Goal: Transaction & Acquisition: Purchase product/service

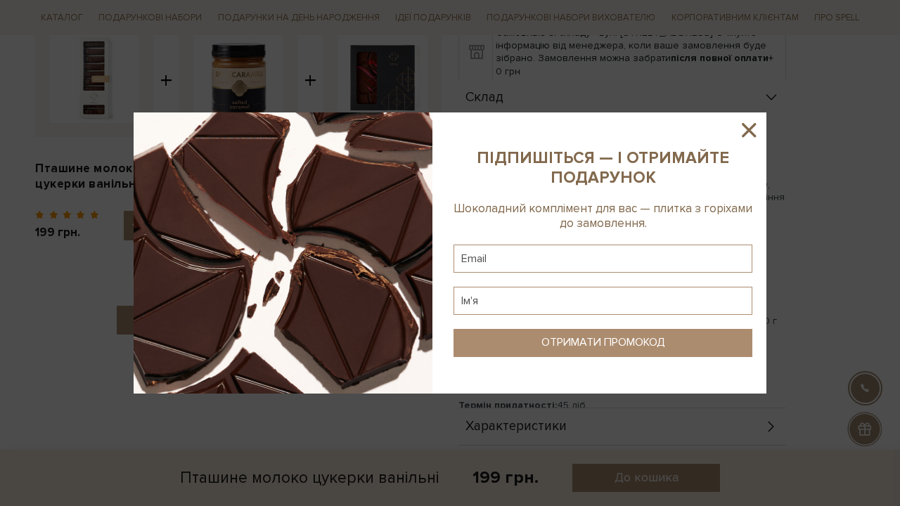
click at [739, 127] on icon at bounding box center [749, 130] width 24 height 24
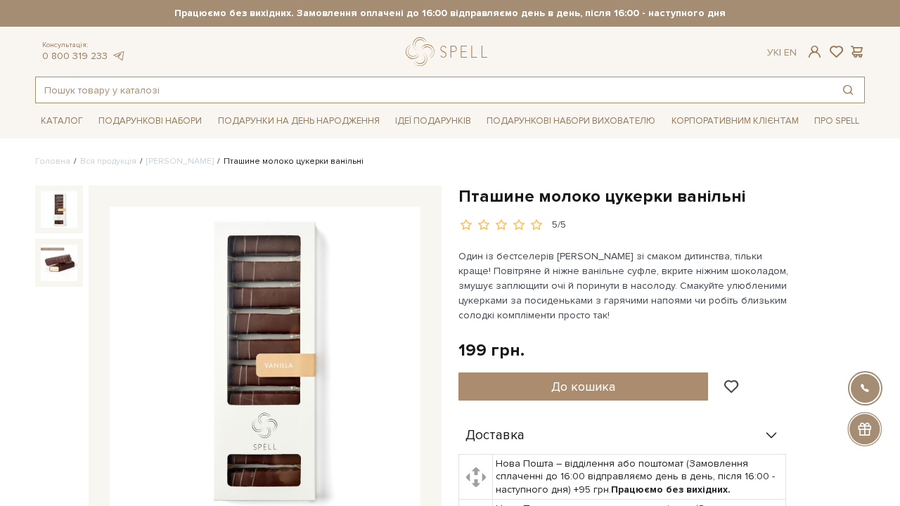
click at [292, 87] on input "text" at bounding box center [434, 89] width 796 height 25
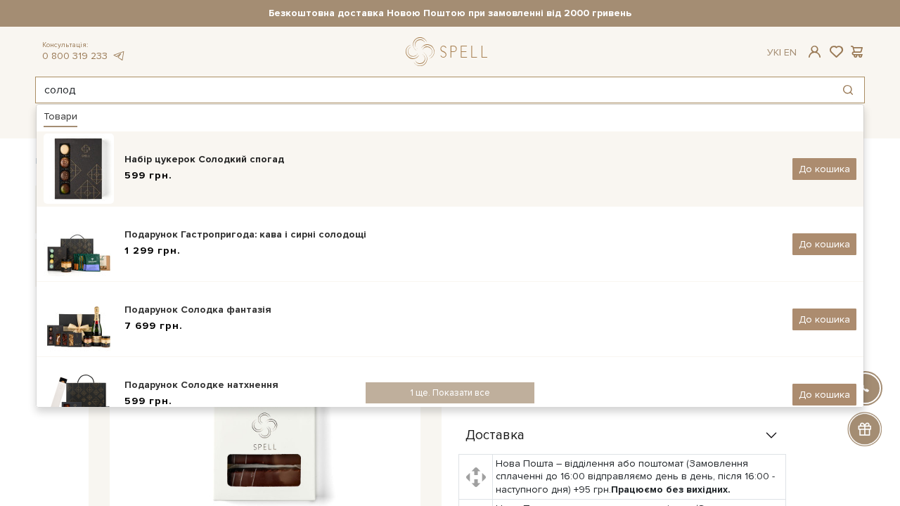
type input "солод"
click at [307, 146] on div "Набір цукерок Солодкий спогад 599 грн. До кошика" at bounding box center [450, 169] width 813 height 70
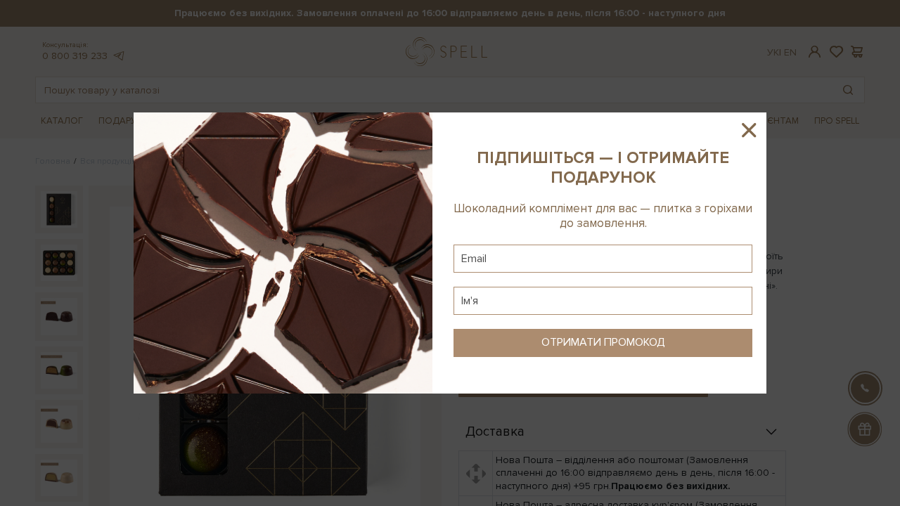
click at [746, 130] on icon at bounding box center [749, 130] width 24 height 24
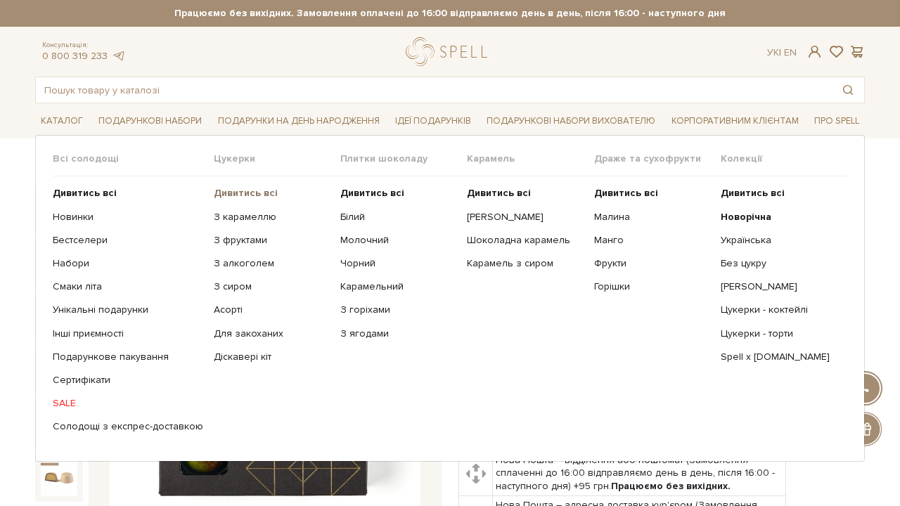
click at [231, 195] on b "Дивитись всі" at bounding box center [246, 193] width 64 height 12
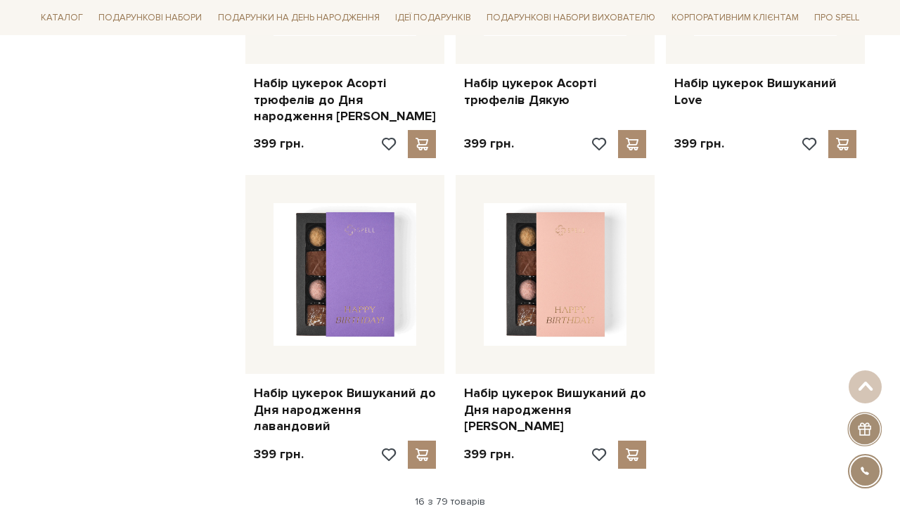
scroll to position [1835, 0]
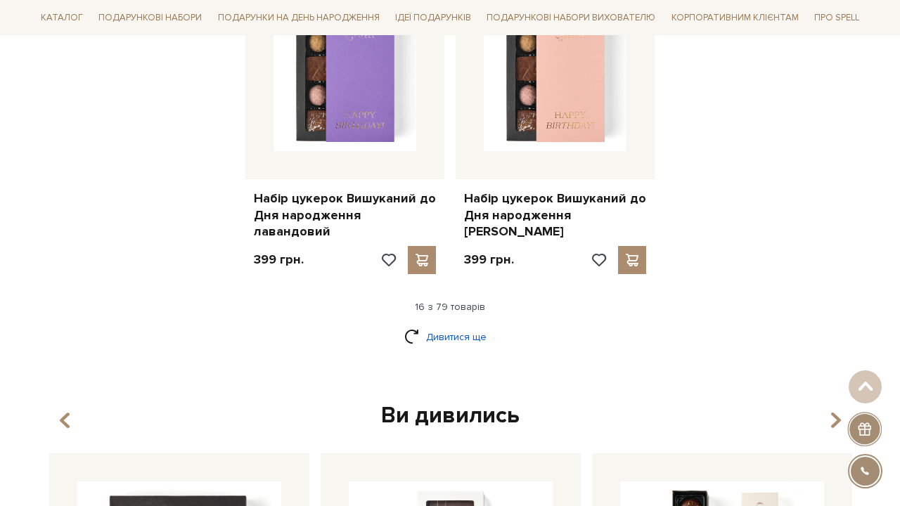
click at [473, 325] on link "Дивитися ще" at bounding box center [449, 337] width 91 height 25
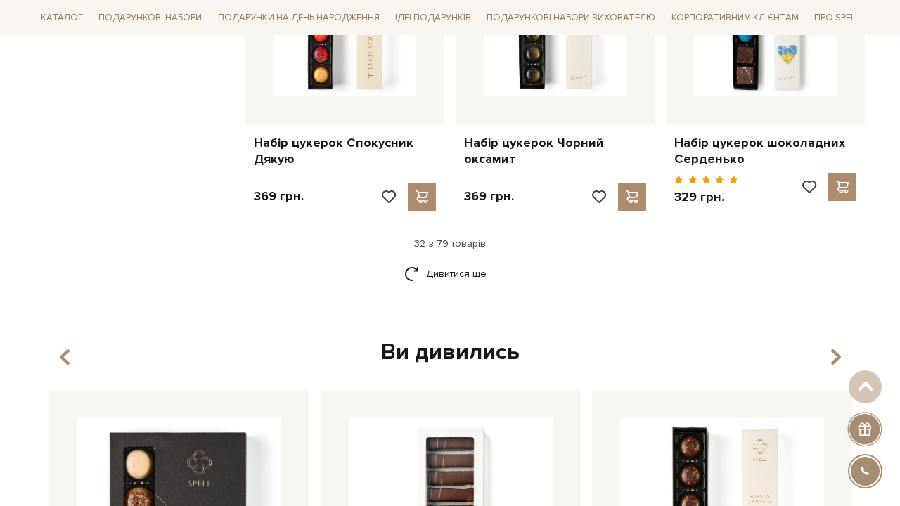
scroll to position [3450, 0]
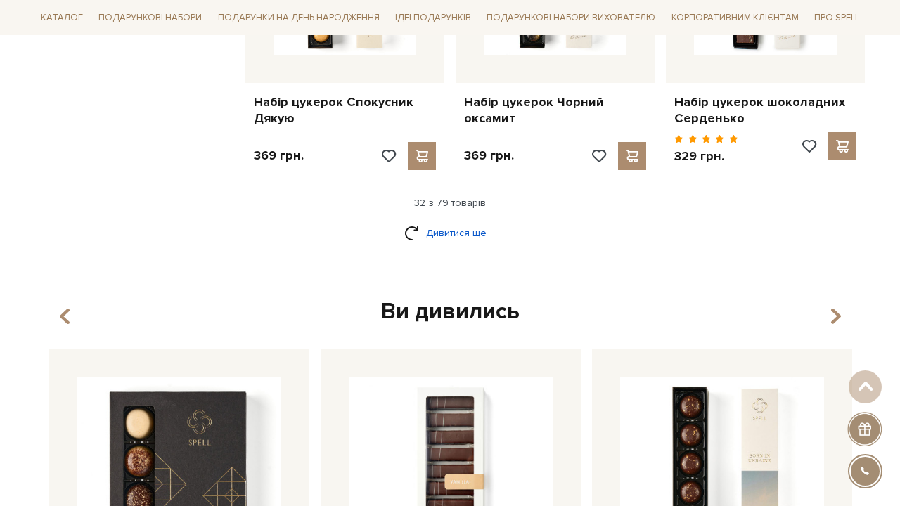
click at [448, 221] on link "Дивитися ще" at bounding box center [449, 233] width 91 height 25
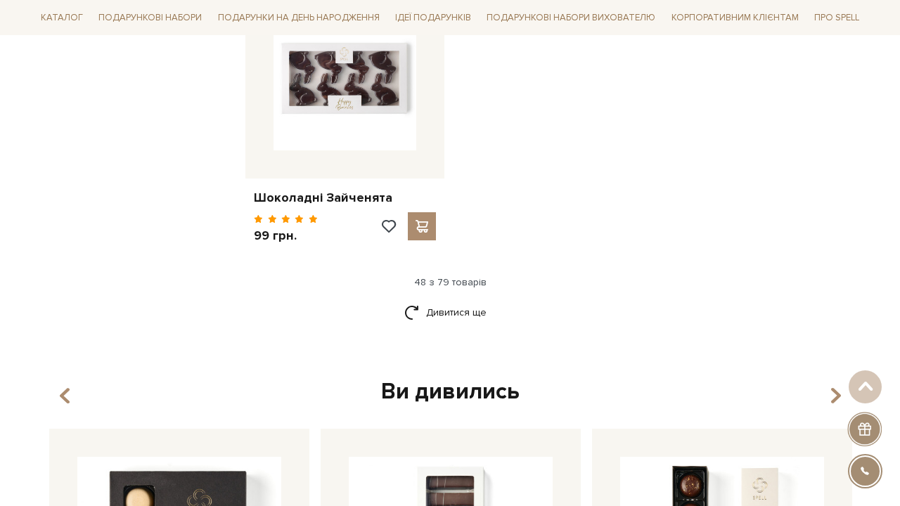
scroll to position [5184, 0]
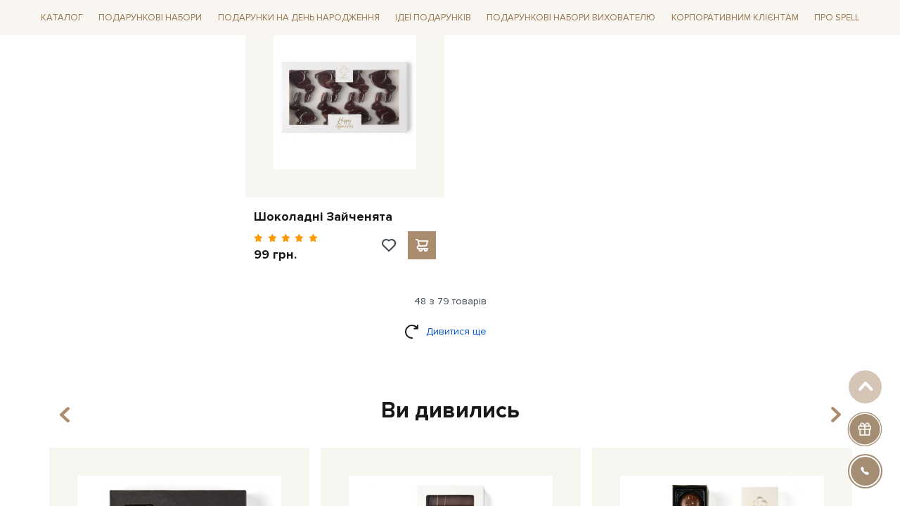
click at [444, 319] on link "Дивитися ще" at bounding box center [449, 331] width 91 height 25
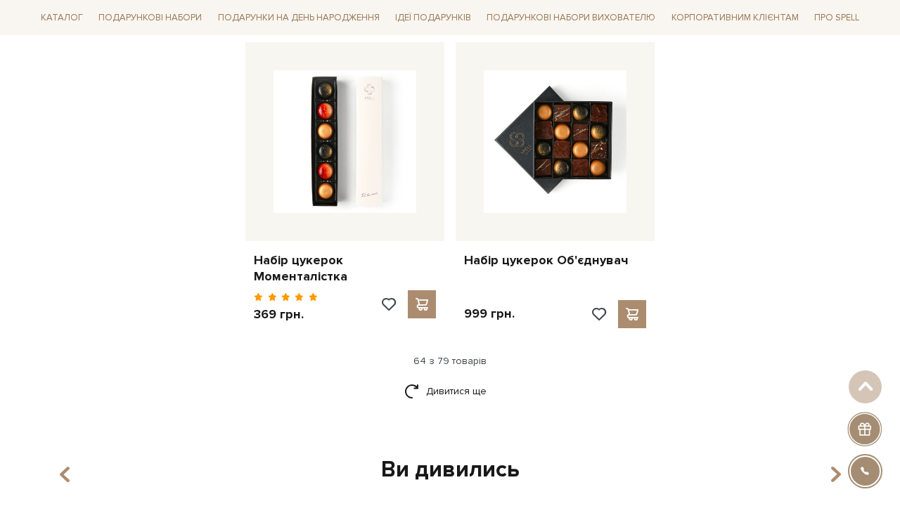
scroll to position [6655, 0]
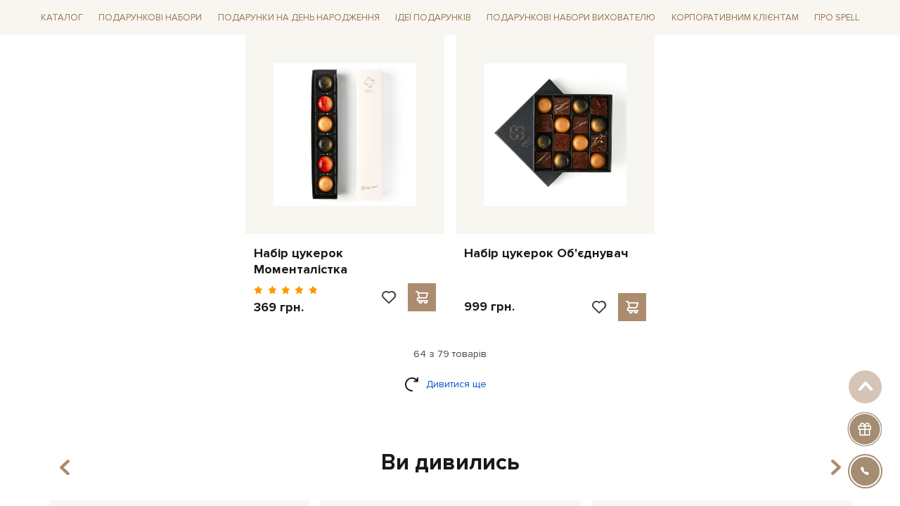
click at [447, 372] on link "Дивитися ще" at bounding box center [449, 384] width 91 height 25
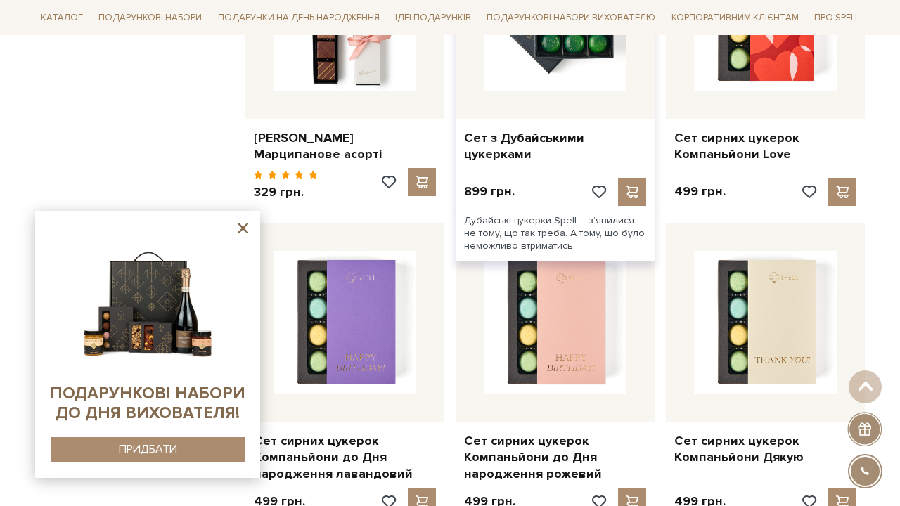
scroll to position [4650, 0]
